Goal: Transaction & Acquisition: Download file/media

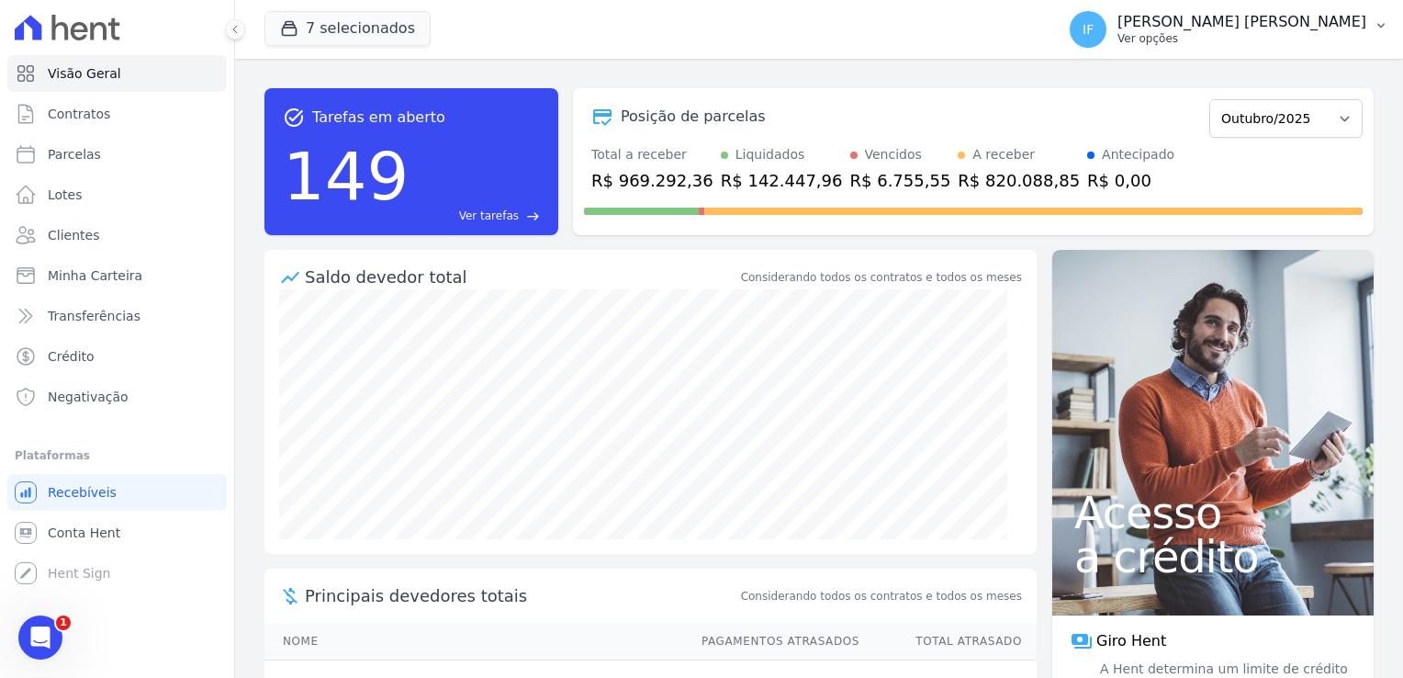
click at [1231, 36] on p "Ver opções" at bounding box center [1242, 38] width 249 height 15
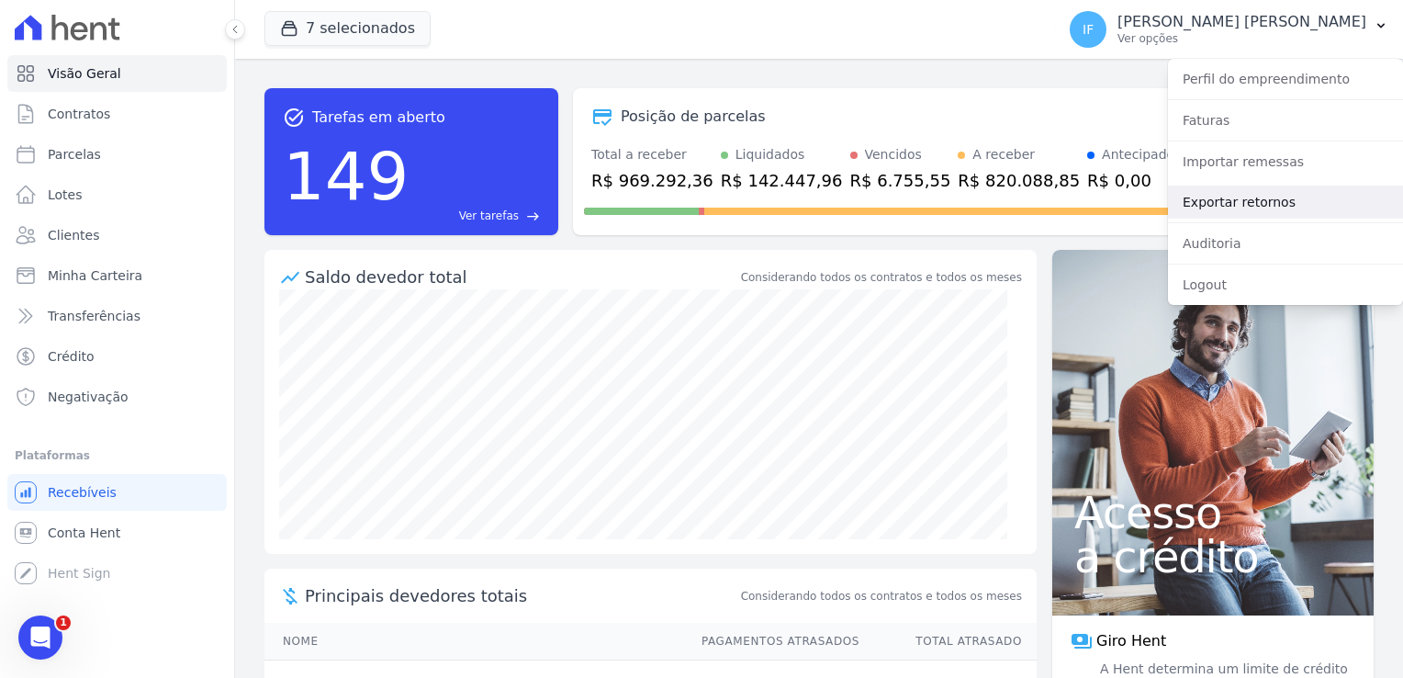
click at [1243, 204] on link "Exportar retornos" at bounding box center [1285, 202] width 235 height 33
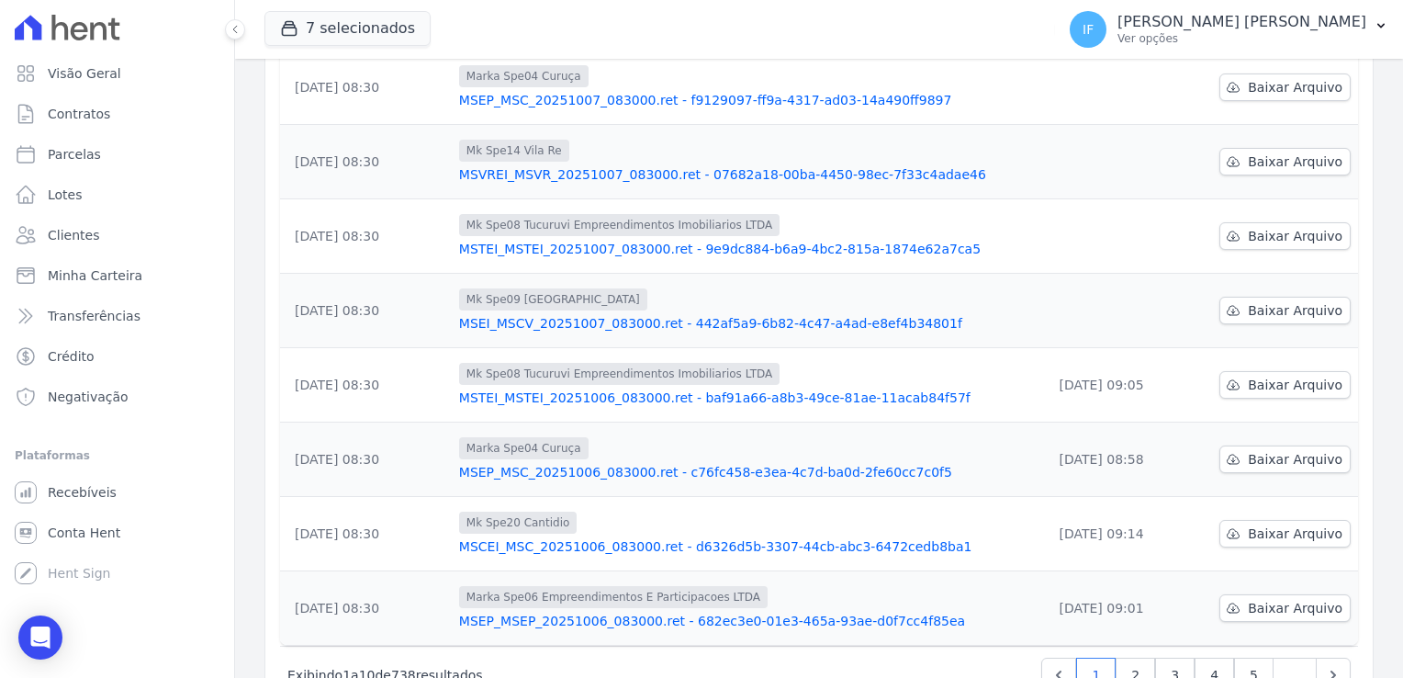
scroll to position [388, 0]
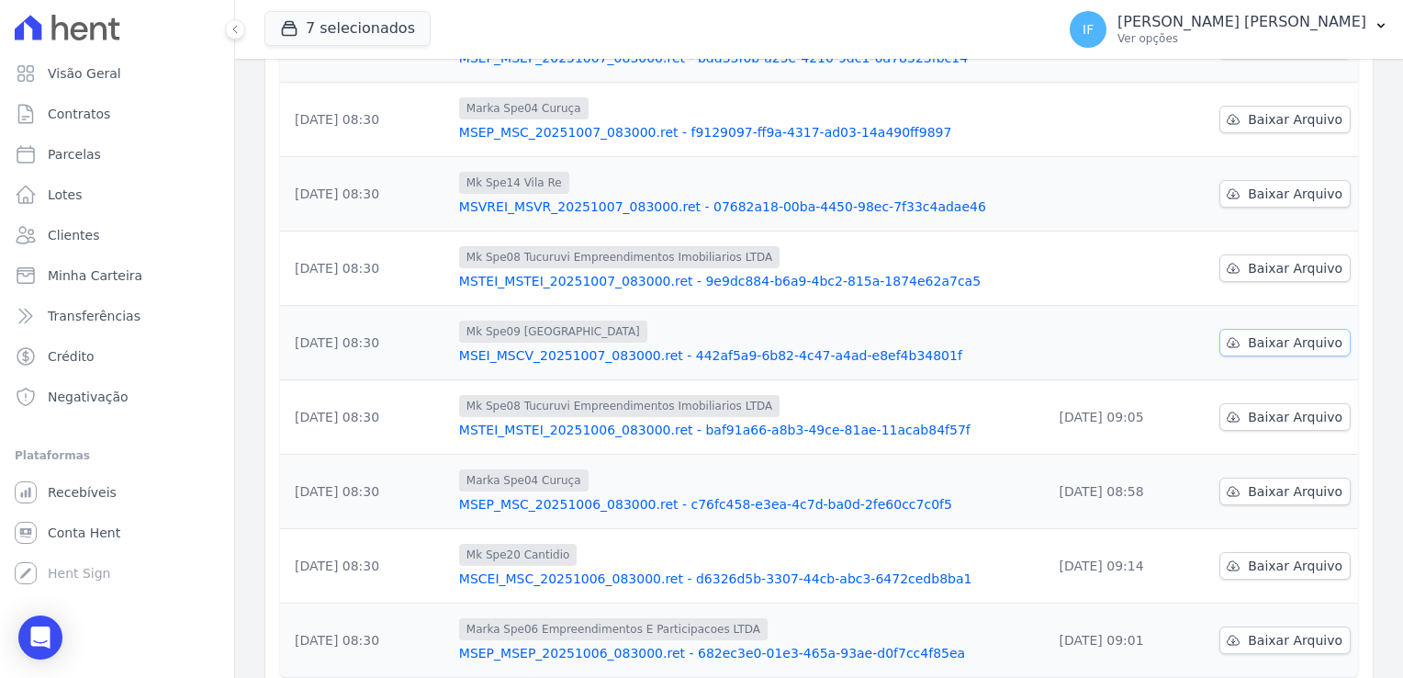
click at [1251, 343] on span "Baixar Arquivo" at bounding box center [1295, 342] width 95 height 18
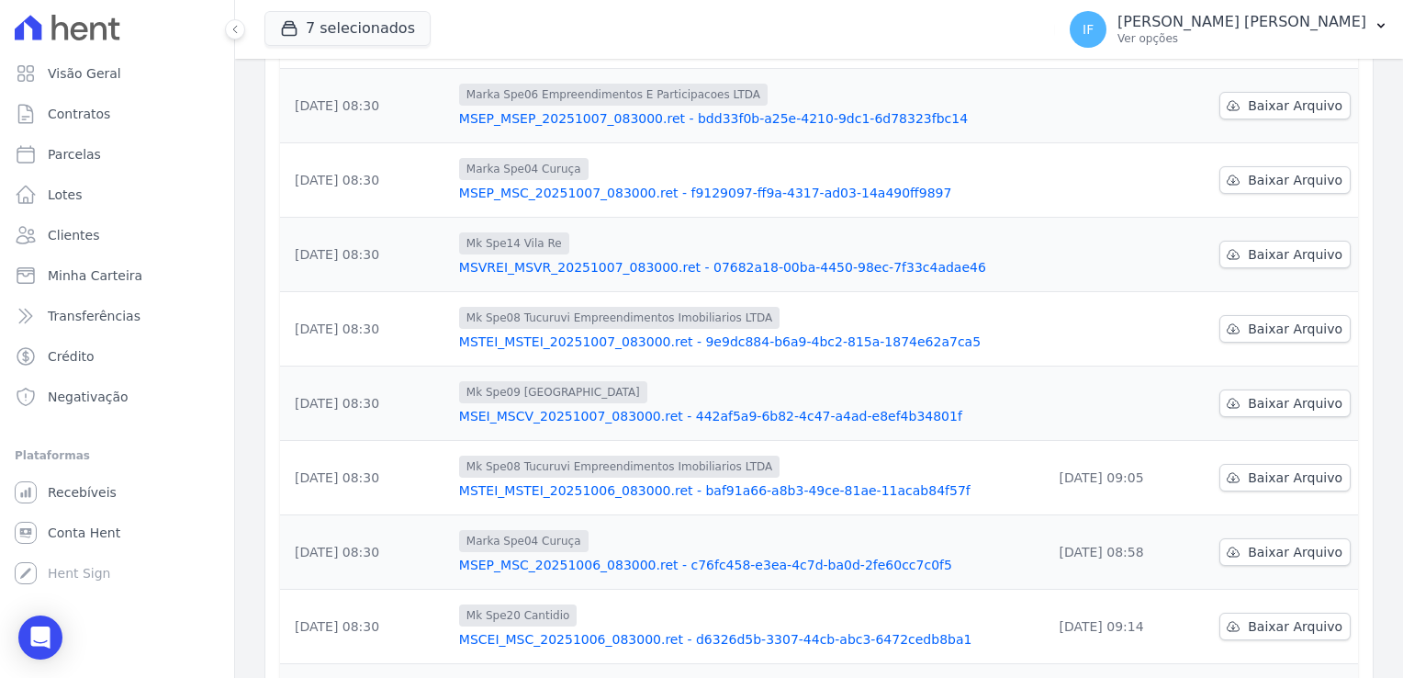
scroll to position [296, 0]
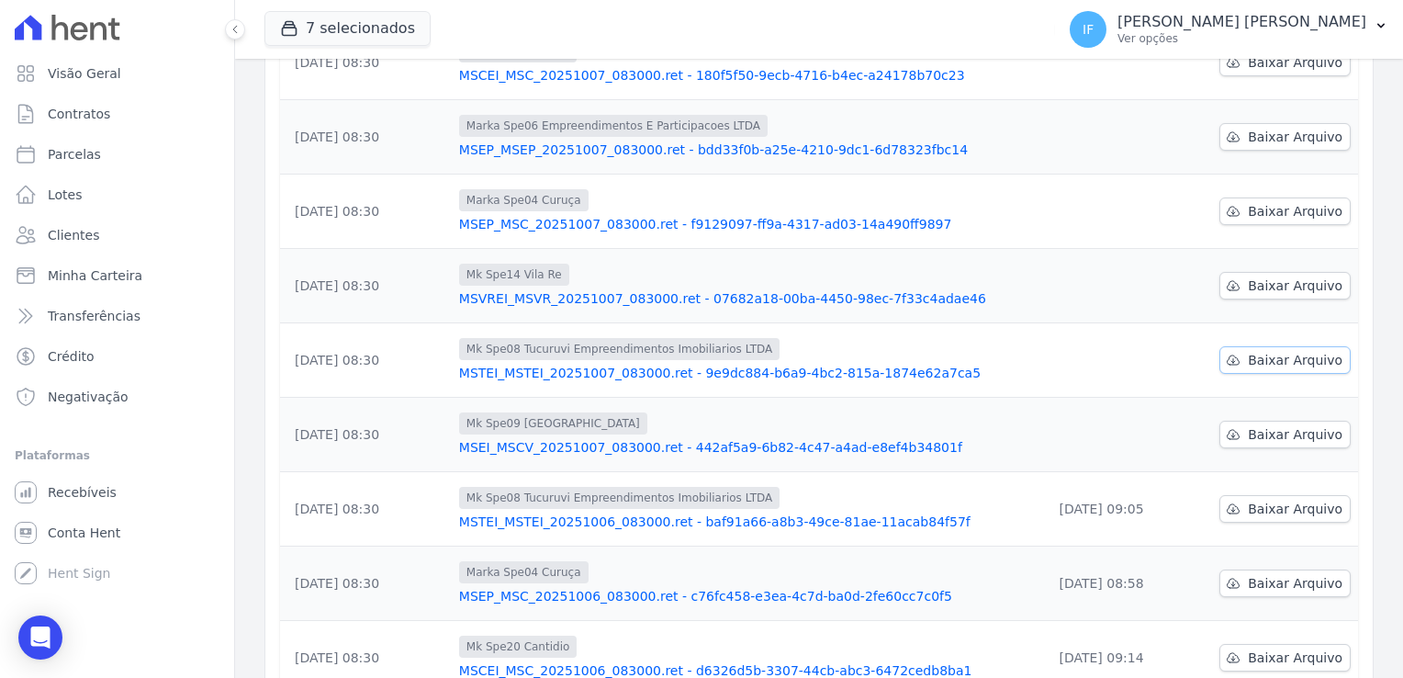
click at [1264, 354] on span "Baixar Arquivo" at bounding box center [1295, 360] width 95 height 18
click at [1267, 276] on span "Baixar Arquivo" at bounding box center [1295, 285] width 95 height 18
click at [1264, 204] on span "Baixar Arquivo" at bounding box center [1295, 211] width 95 height 18
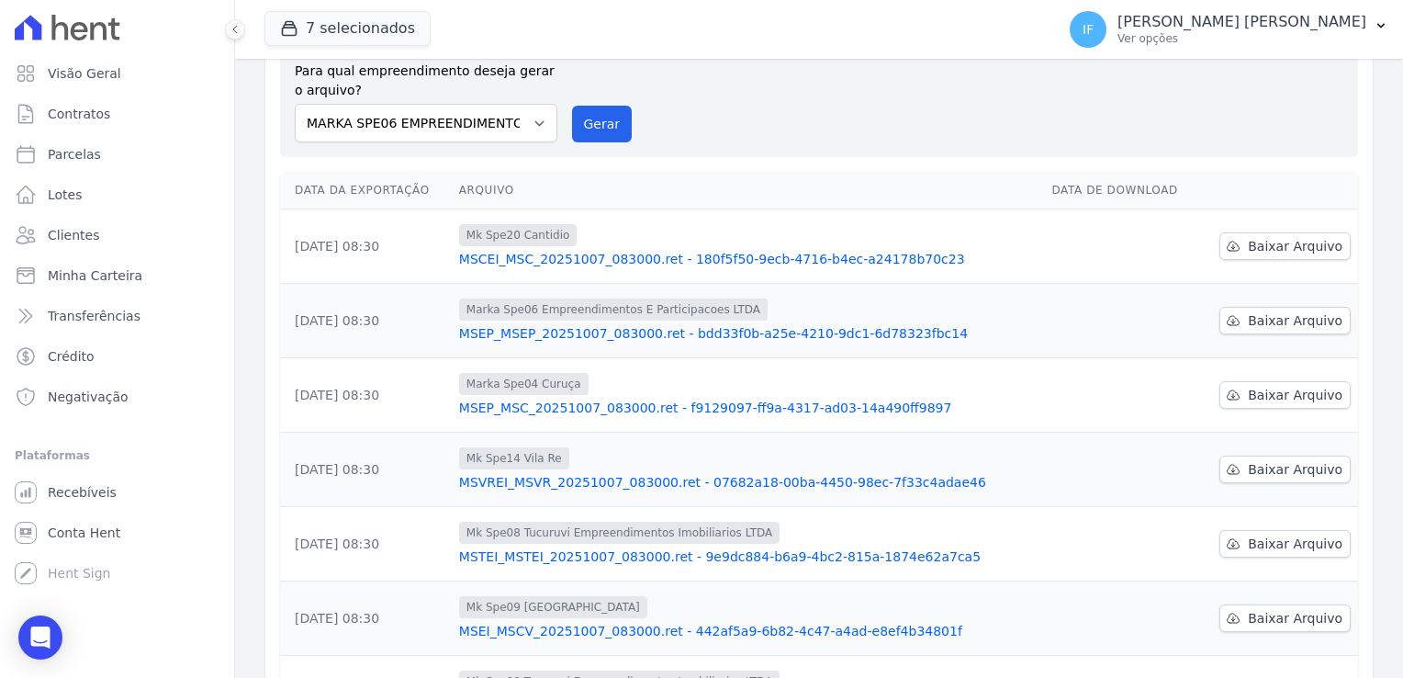
scroll to position [20, 0]
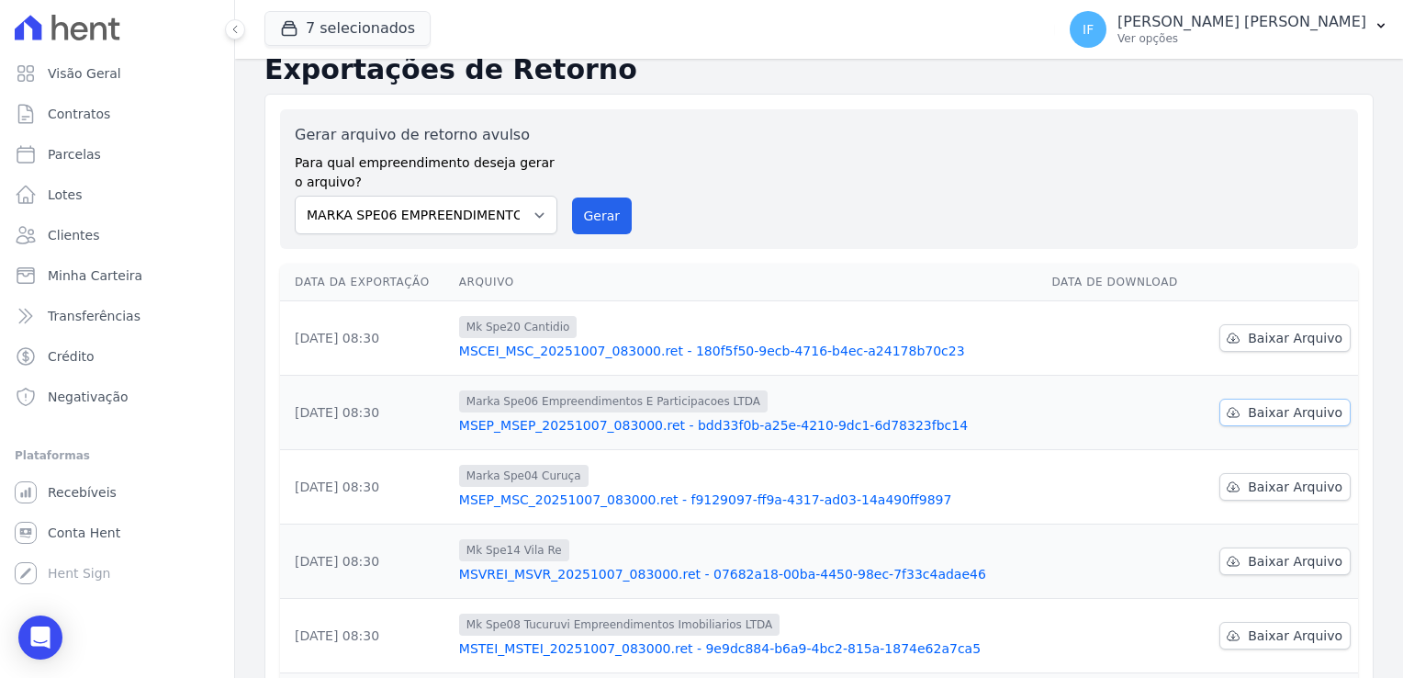
click at [1263, 408] on span "Baixar Arquivo" at bounding box center [1295, 412] width 95 height 18
click at [1256, 341] on span "Baixar Arquivo" at bounding box center [1295, 338] width 95 height 18
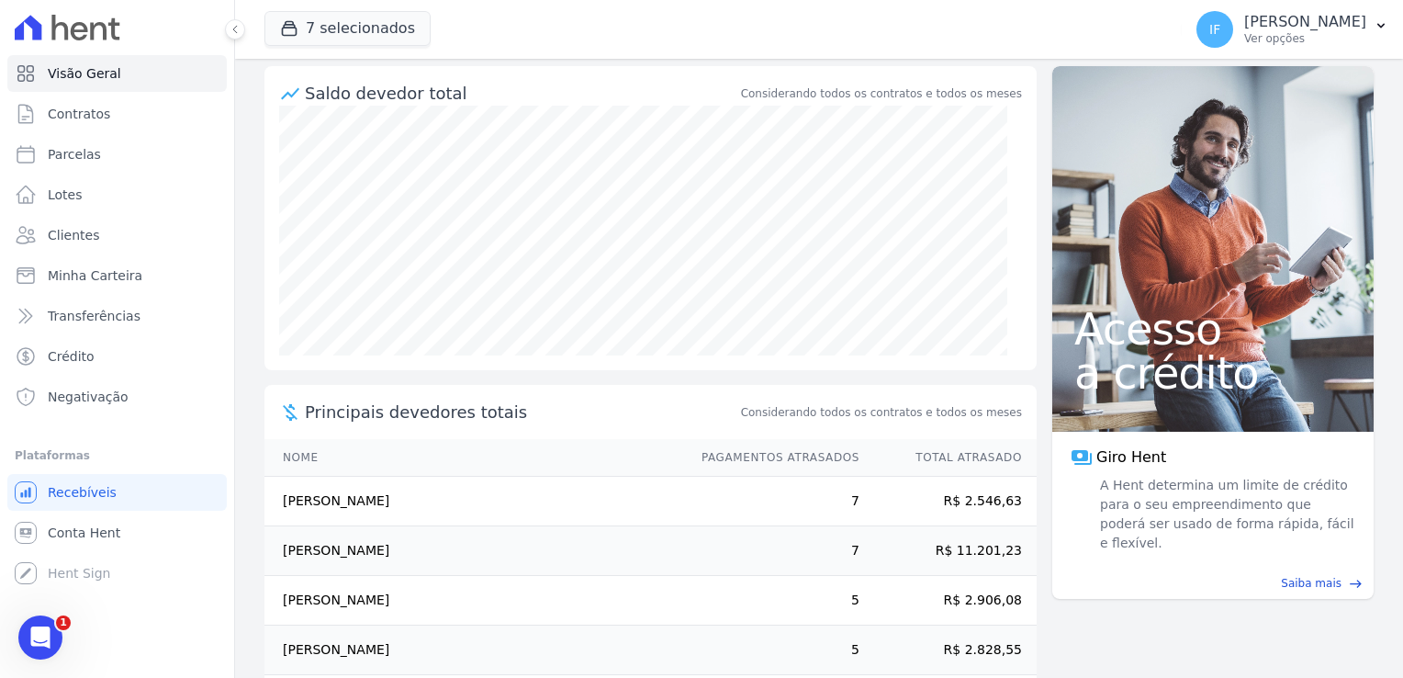
scroll to position [258, 0]
